Goal: Transaction & Acquisition: Obtain resource

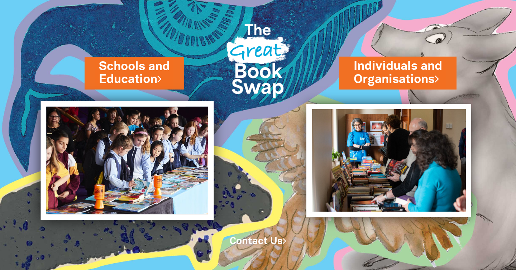
click at [143, 138] on img at bounding box center [127, 160] width 173 height 119
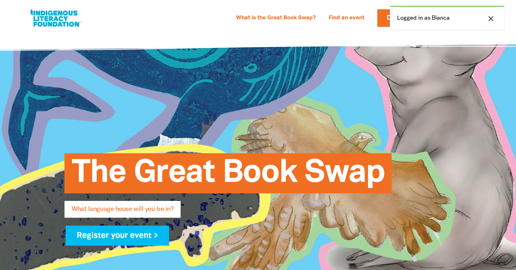
select select "primary-school"
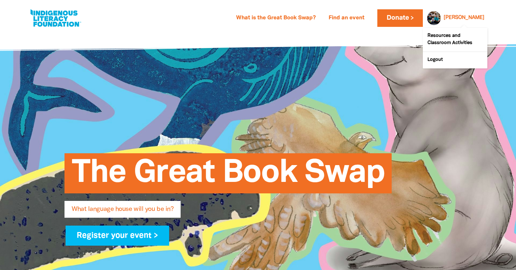
click at [468, 21] on div "[PERSON_NAME]" at bounding box center [464, 18] width 47 height 11
click at [447, 44] on link "Resources and Classroom Activities" at bounding box center [455, 40] width 65 height 24
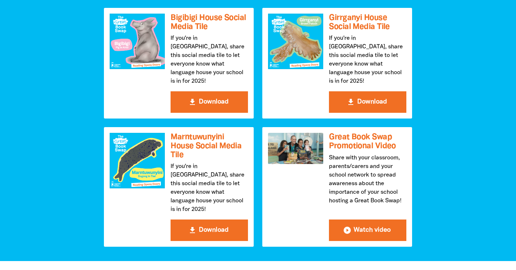
scroll to position [1010, 0]
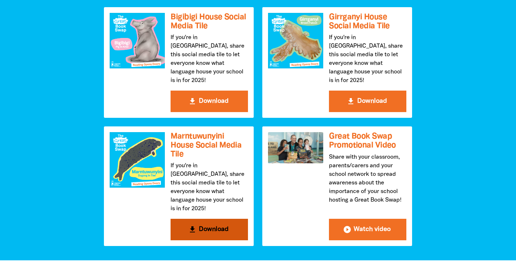
click at [183, 219] on button "get_app Download" at bounding box center [209, 230] width 77 height 22
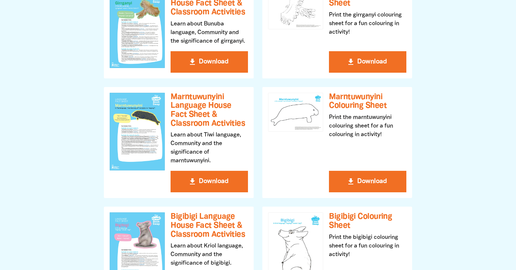
scroll to position [344, 0]
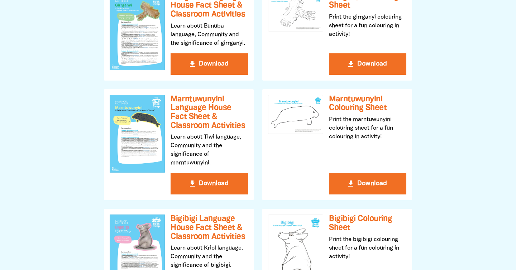
click at [217, 172] on div "get_app Yari Language House Fact Sheet & Classroom Activities Learn about Yawur…" at bounding box center [258, 145] width 317 height 522
click at [199, 122] on h3 "Marntuwunyini Language House Fact Sheet & Classroom Activities" at bounding box center [209, 112] width 77 height 35
